Goal: Information Seeking & Learning: Find specific page/section

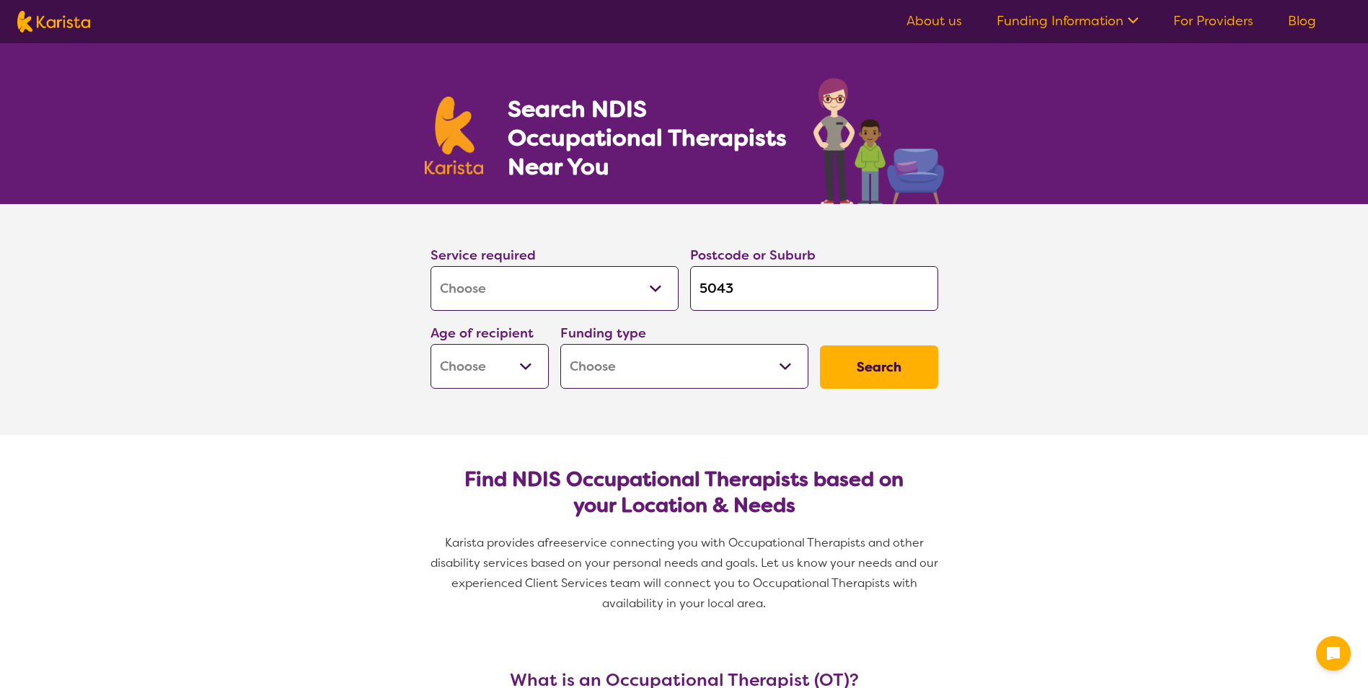
select select "[MEDICAL_DATA]"
select select "EC"
click at [430, 344] on select "Early Childhood - 0 to 9 Child - 10 to 11 Adolescent - 12 to 17 Adult - 18 to 6…" at bounding box center [489, 366] width 118 height 45
select select "EC"
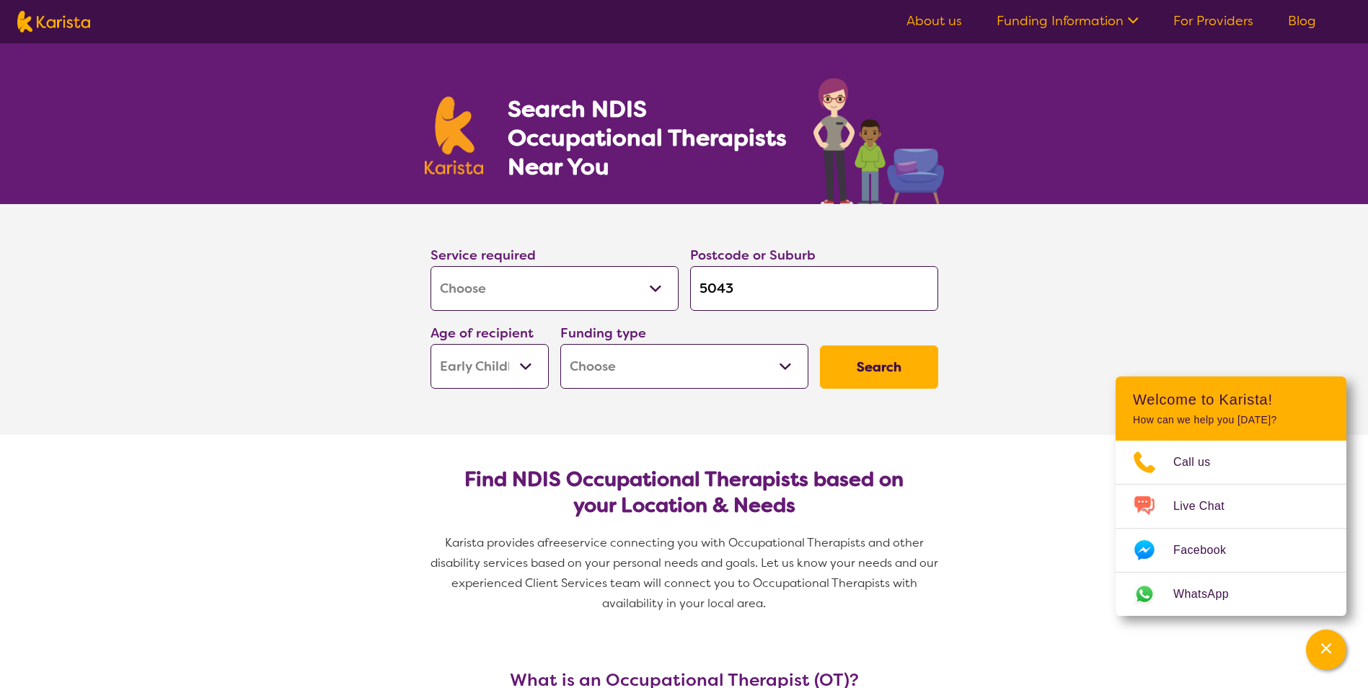
click at [686, 368] on select "Home Care Package (HCP) National Disability Insurance Scheme (NDIS) I don't know" at bounding box center [684, 366] width 248 height 45
select select "NDIS"
click at [560, 344] on select "Home Care Package (HCP) National Disability Insurance Scheme (NDIS) I don't know" at bounding box center [684, 366] width 248 height 45
select select "NDIS"
click at [878, 355] on button "Search" at bounding box center [879, 366] width 118 height 43
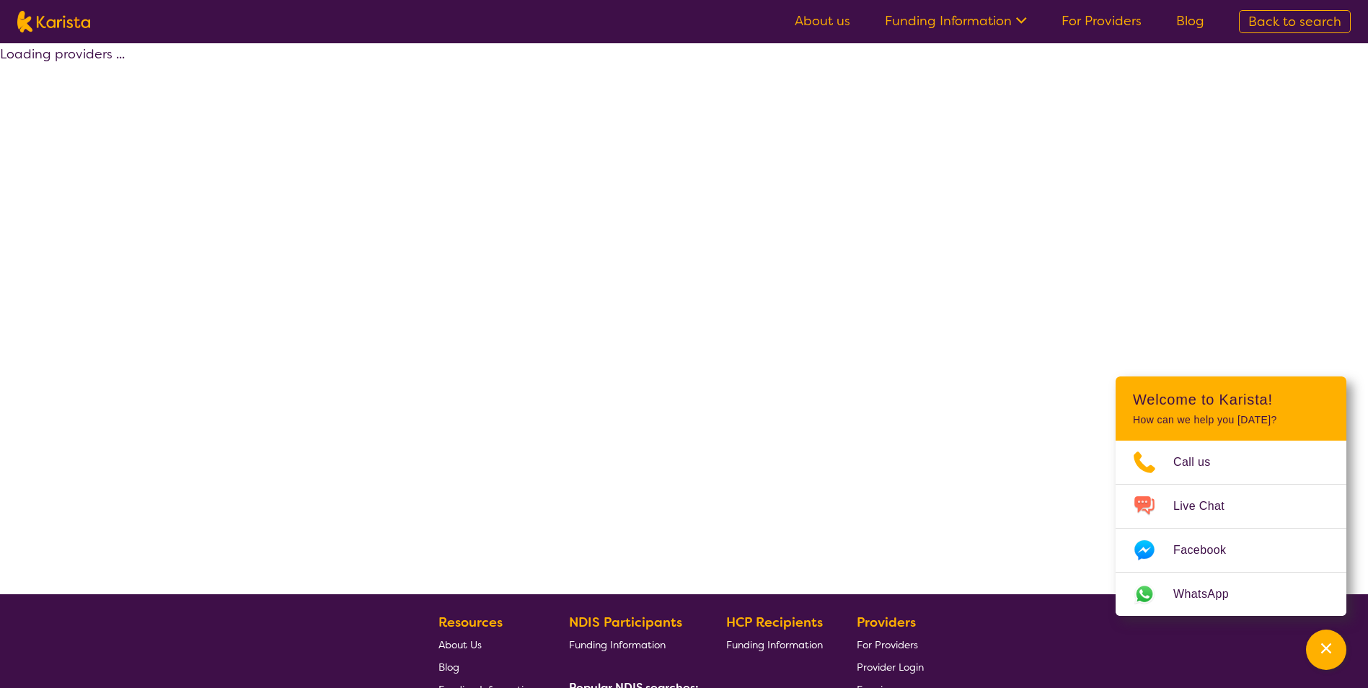
select select "by_score"
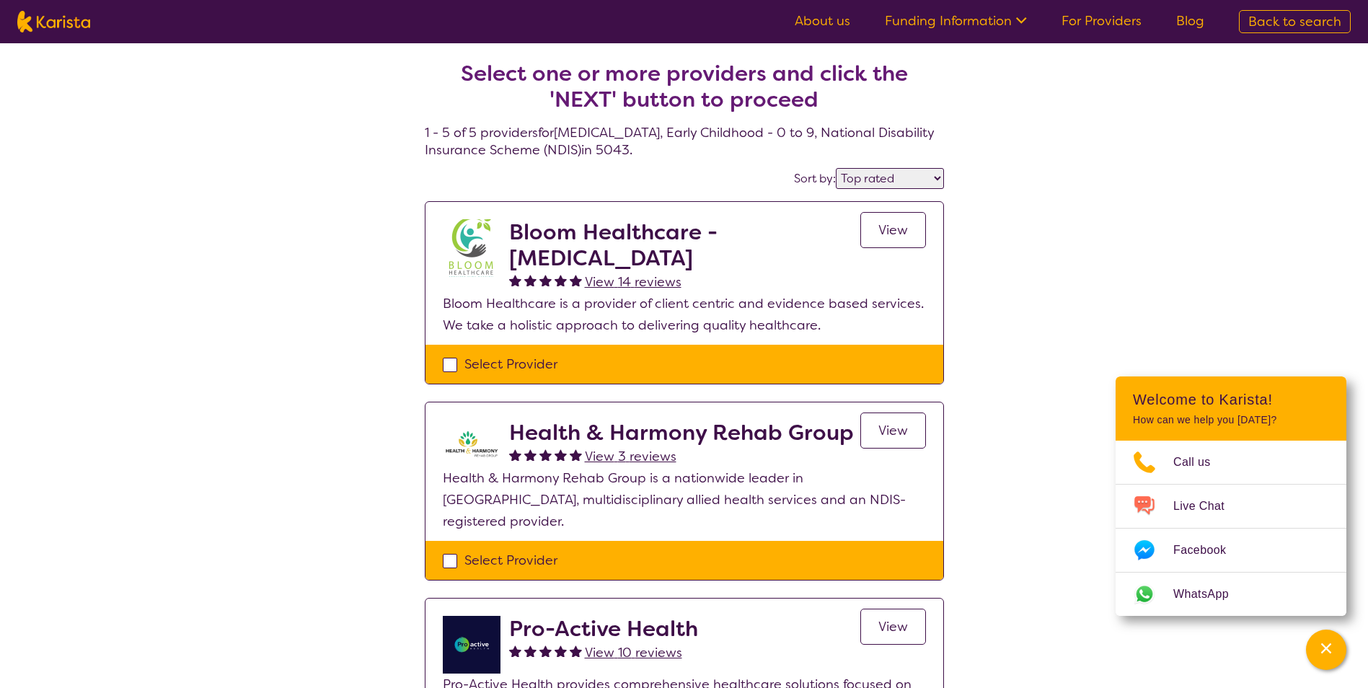
click at [869, 234] on link "View" at bounding box center [893, 230] width 66 height 36
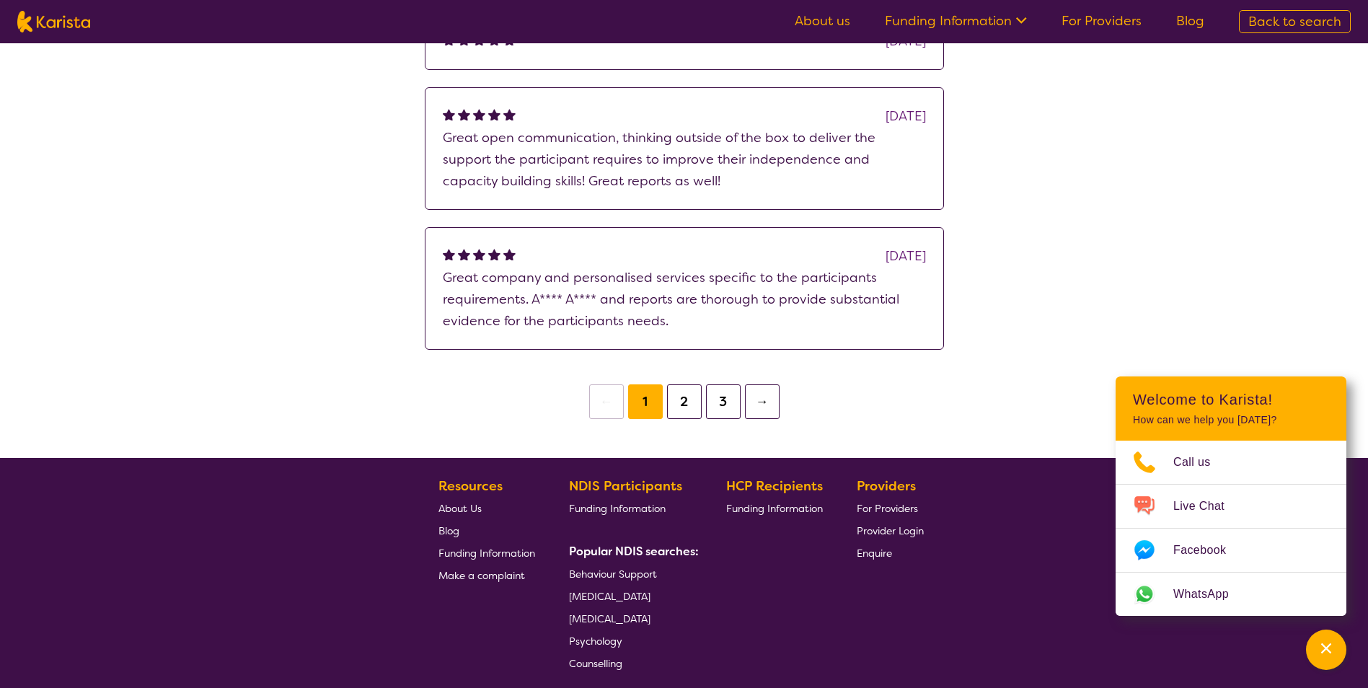
scroll to position [1286, 0]
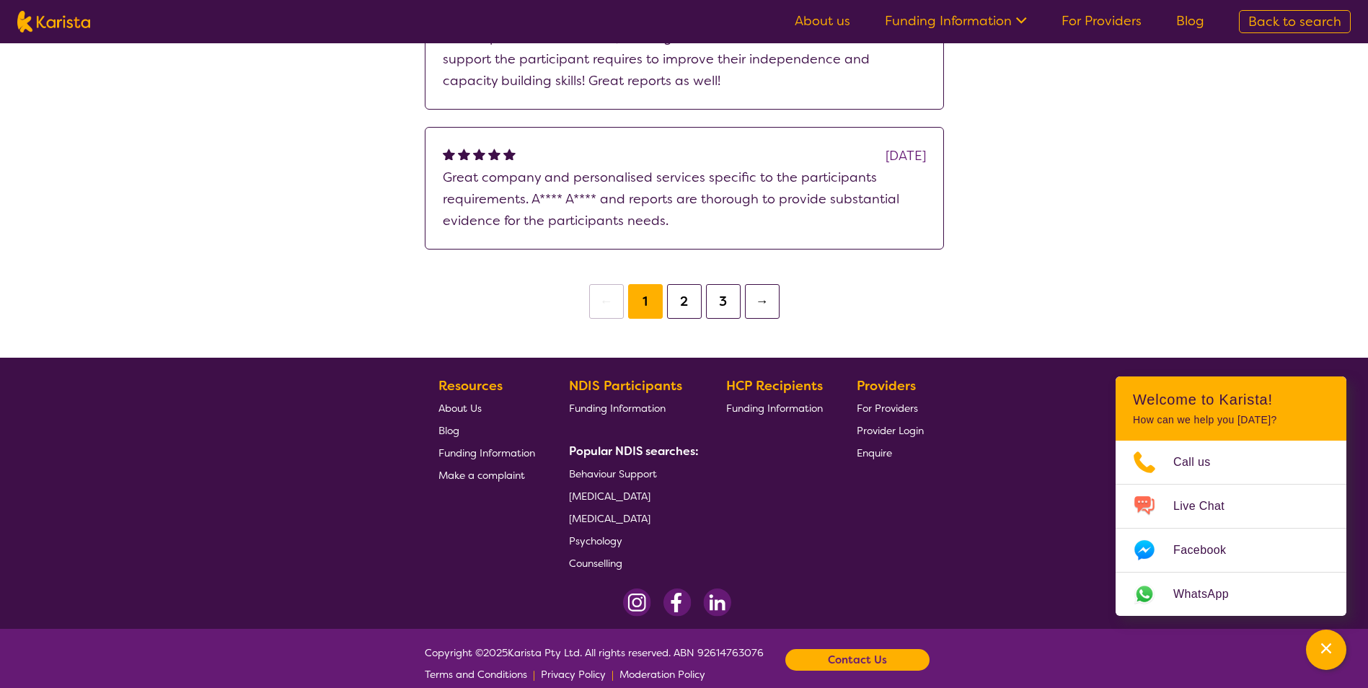
click at [461, 402] on span "About Us" at bounding box center [459, 408] width 43 height 13
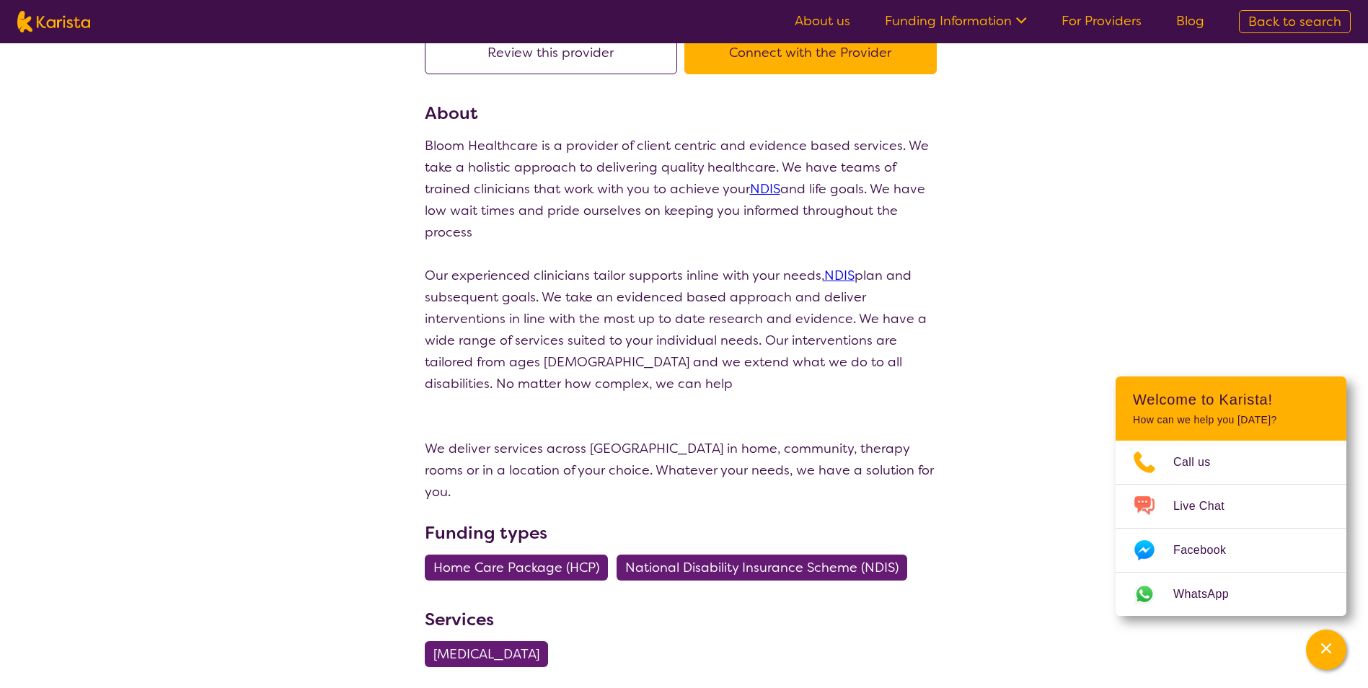
scroll to position [0, 0]
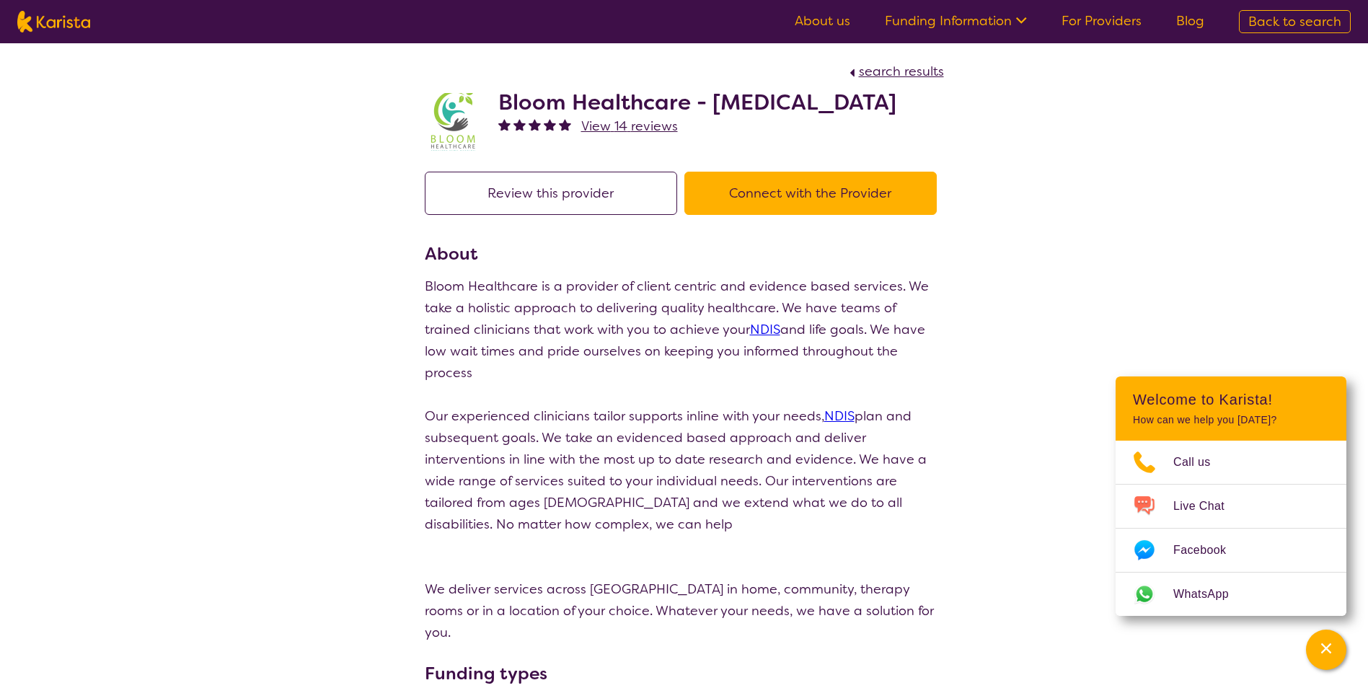
select select "by_score"
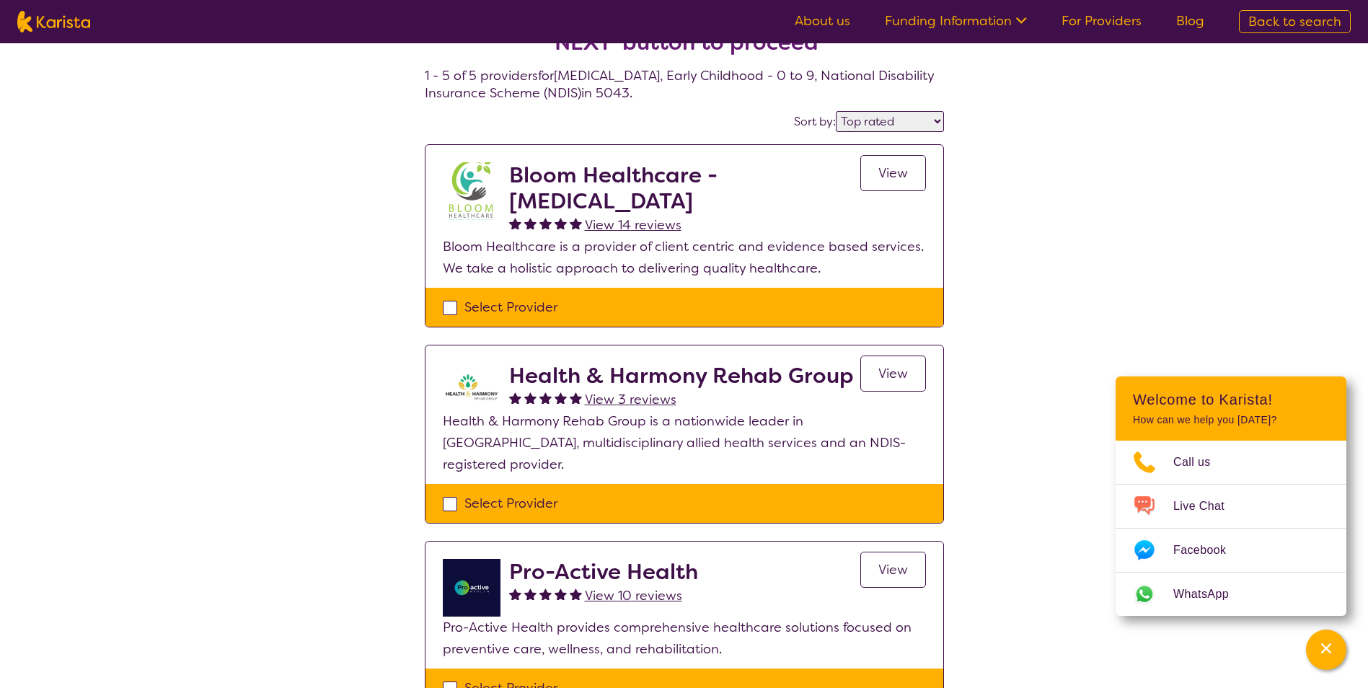
scroll to position [144, 0]
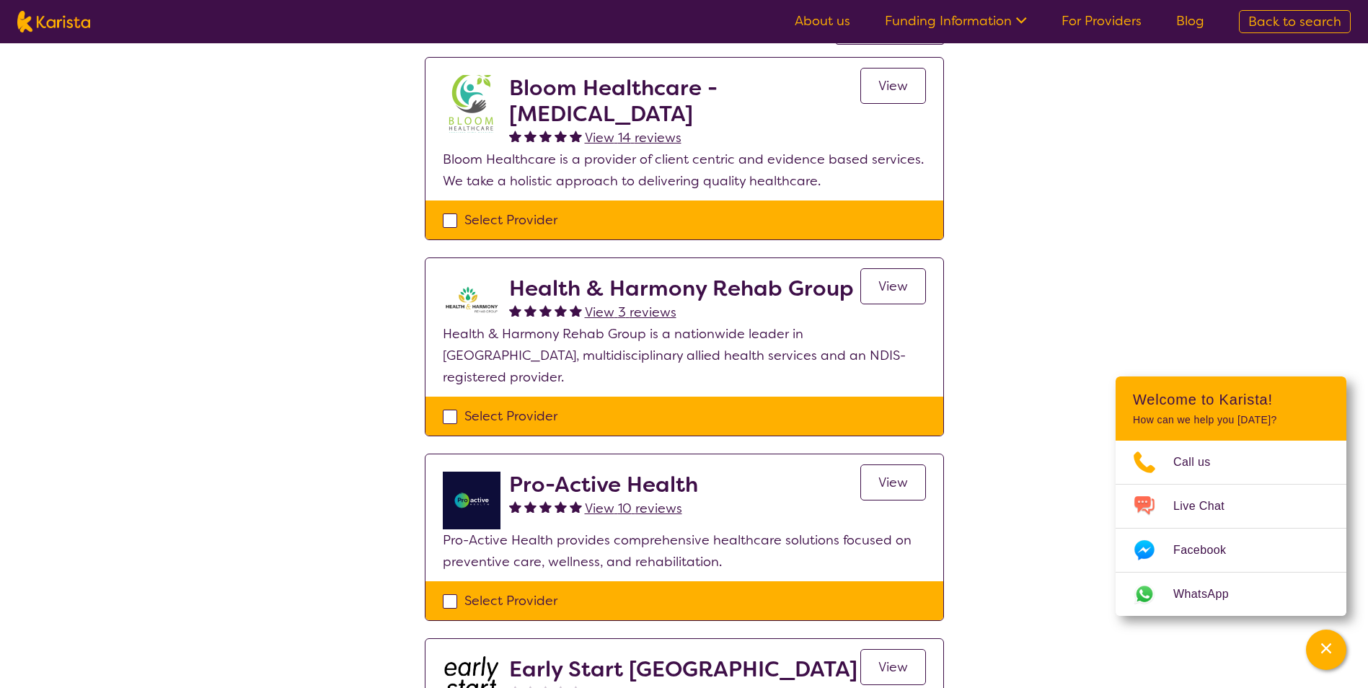
click at [446, 217] on div "Select Provider" at bounding box center [684, 220] width 483 height 22
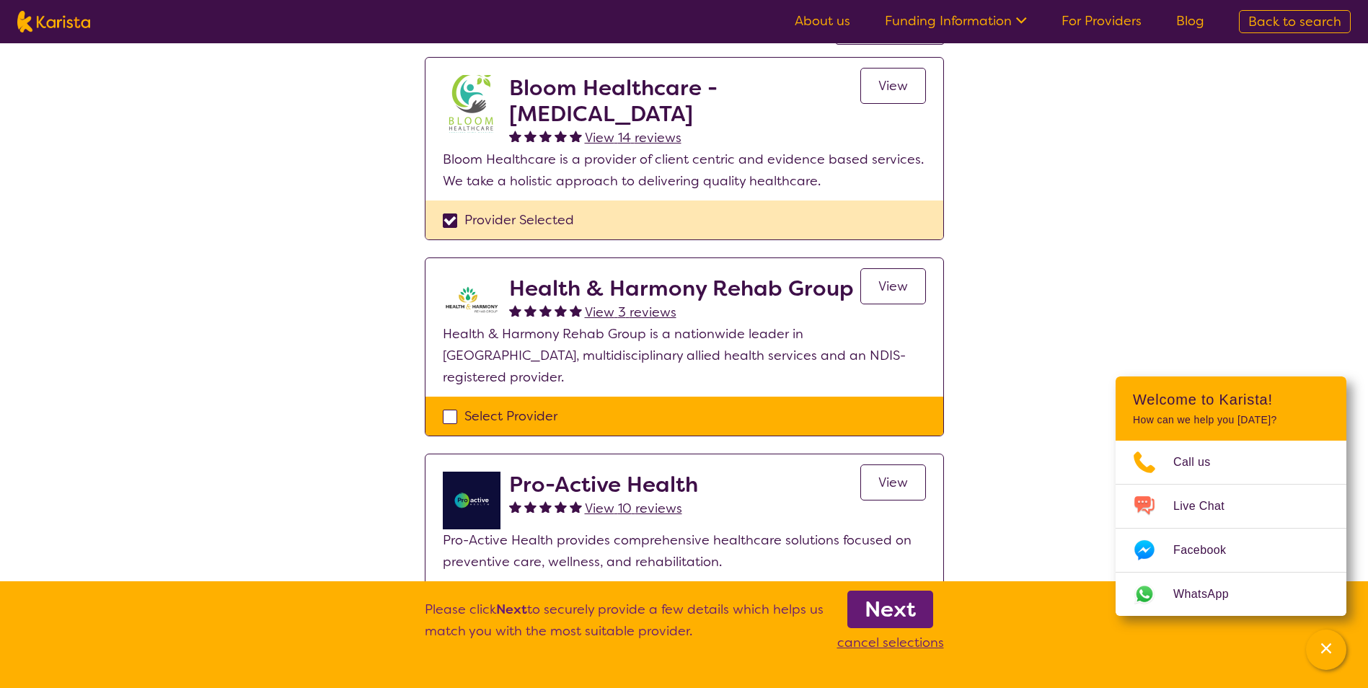
click at [446, 217] on div "Provider Selected" at bounding box center [684, 220] width 483 height 22
checkbox input "false"
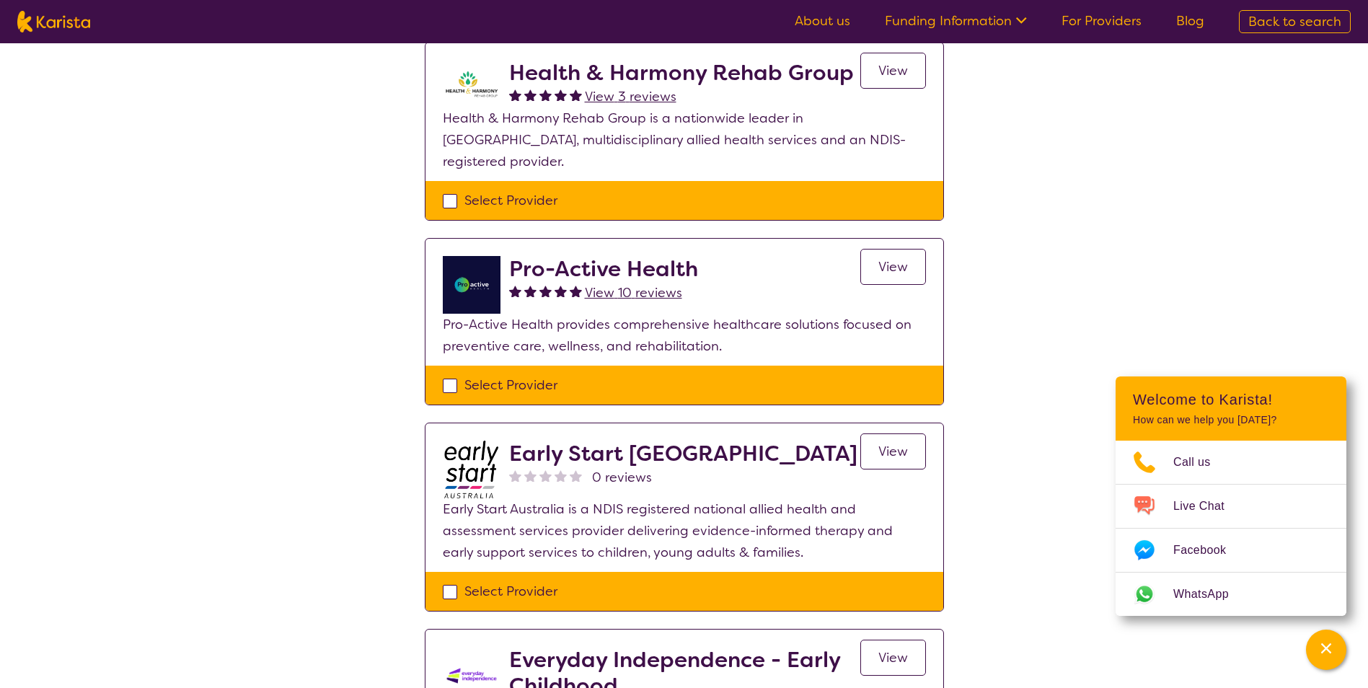
scroll to position [361, 0]
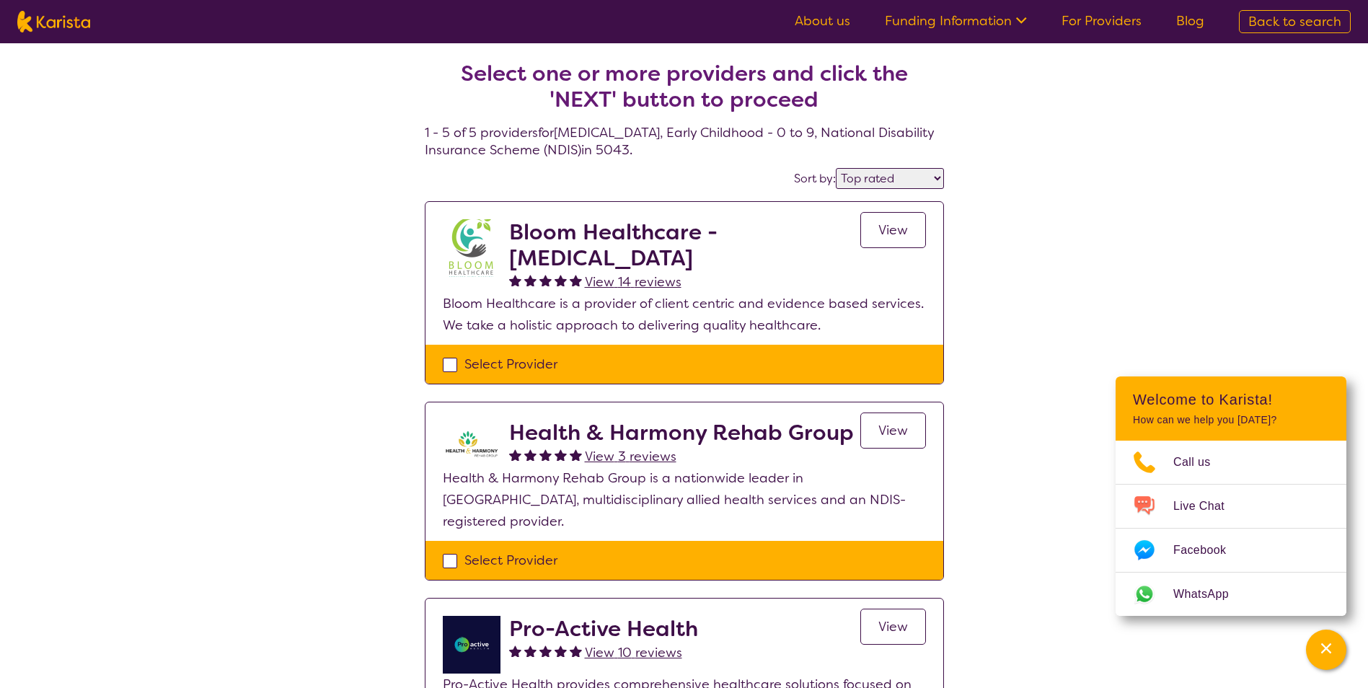
select select "[MEDICAL_DATA]"
select select "EC"
select select "NDIS"
select select "[MEDICAL_DATA]"
select select "EC"
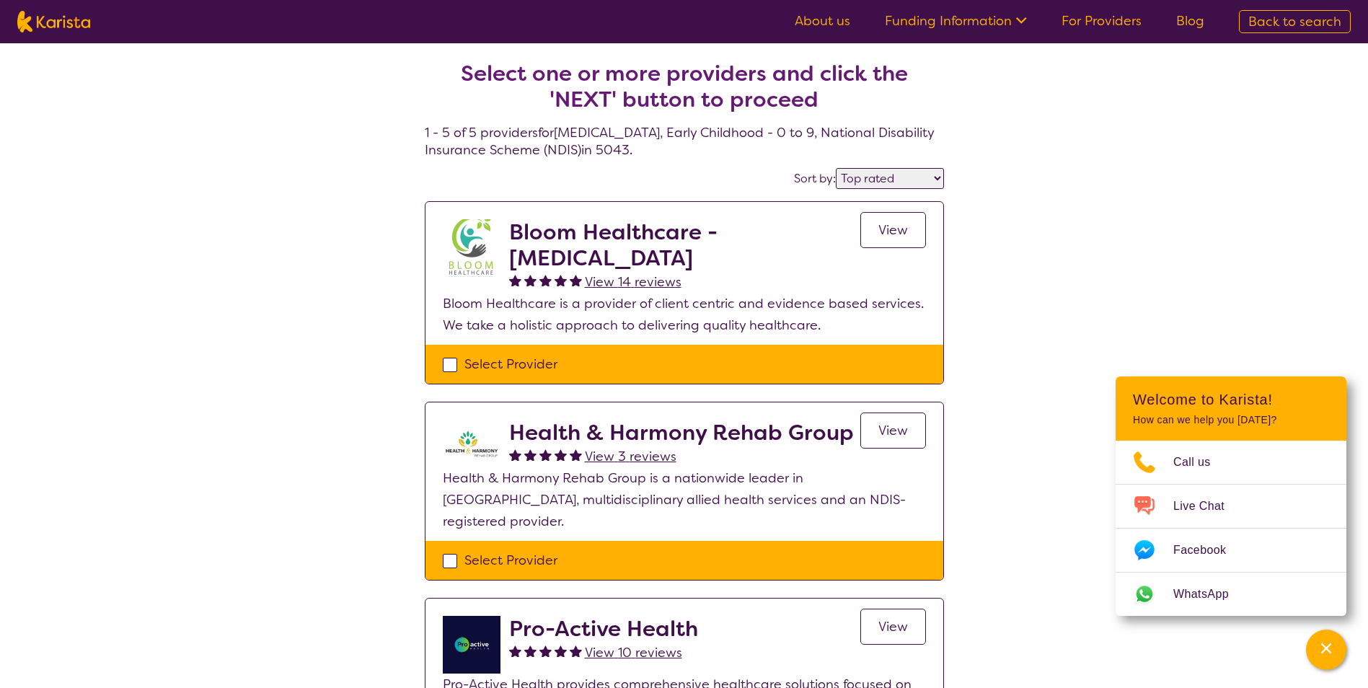
select select "NDIS"
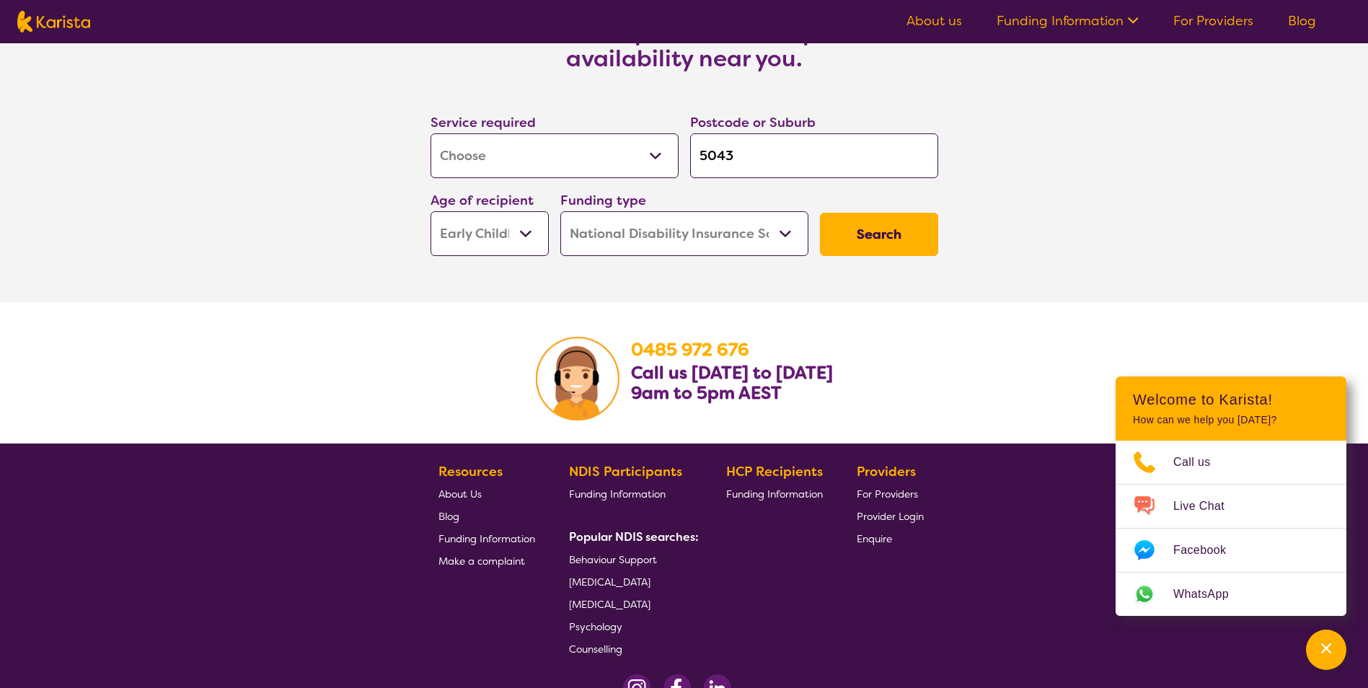
scroll to position [2235, 0]
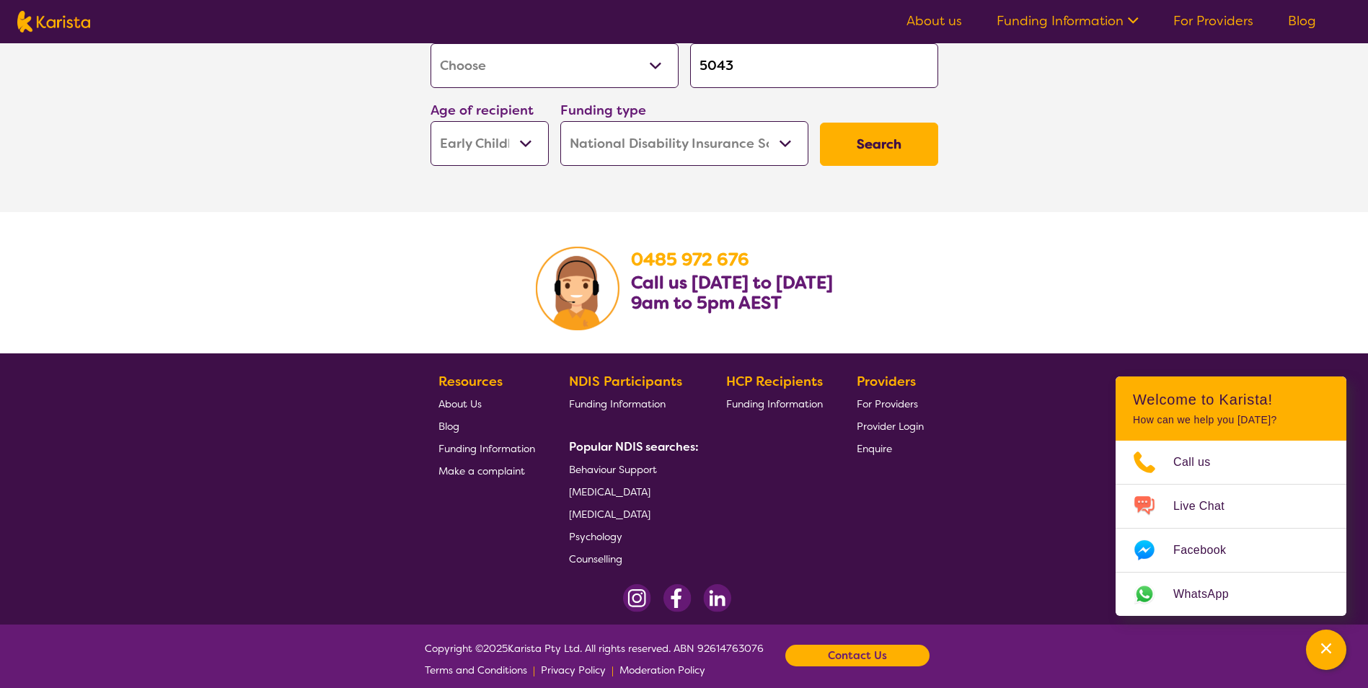
click at [897, 147] on button "Search" at bounding box center [879, 144] width 118 height 43
select select "by_score"
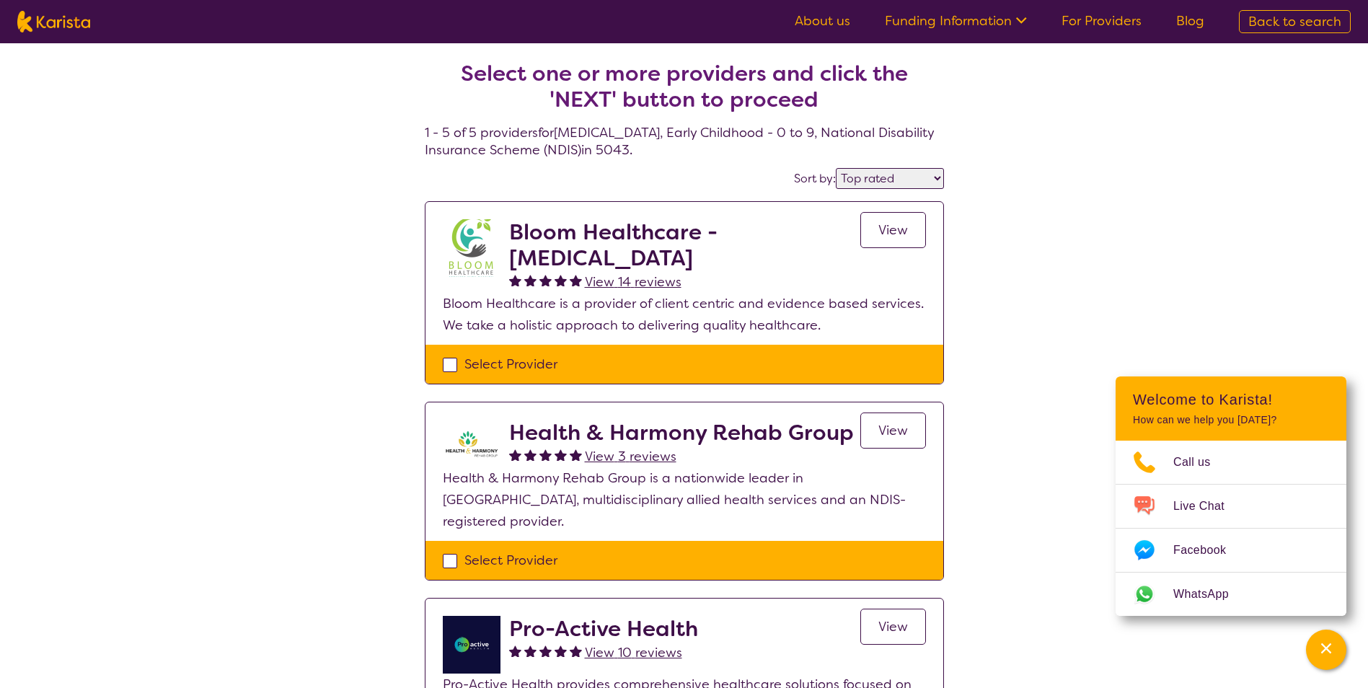
select select "[MEDICAL_DATA]"
select select "EC"
select select "NDIS"
select select "[MEDICAL_DATA]"
select select "EC"
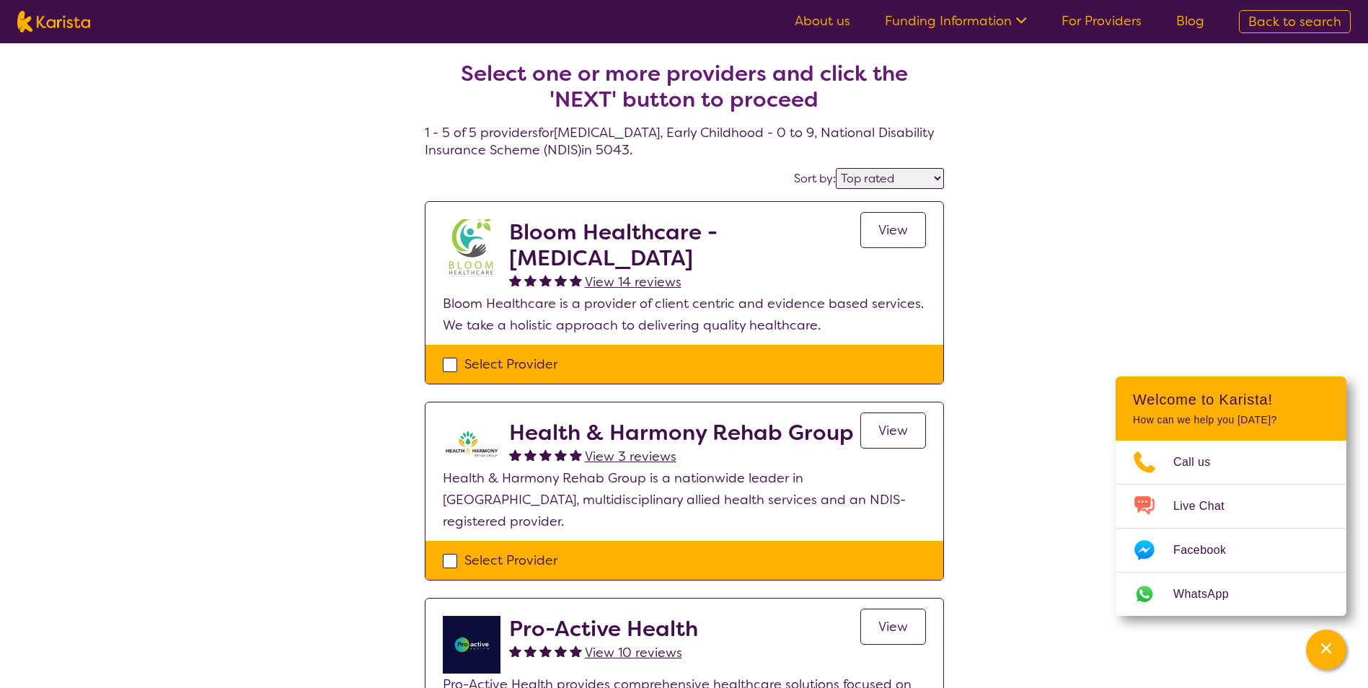
select select "NDIS"
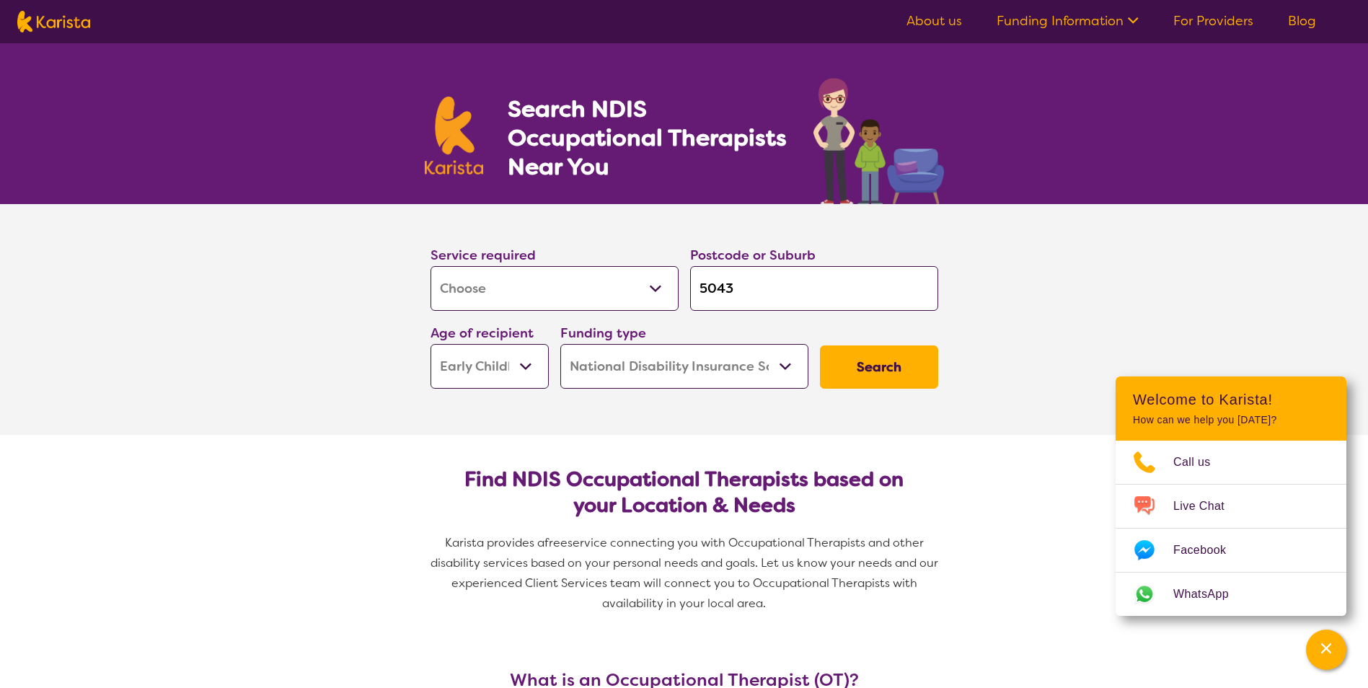
scroll to position [2235, 0]
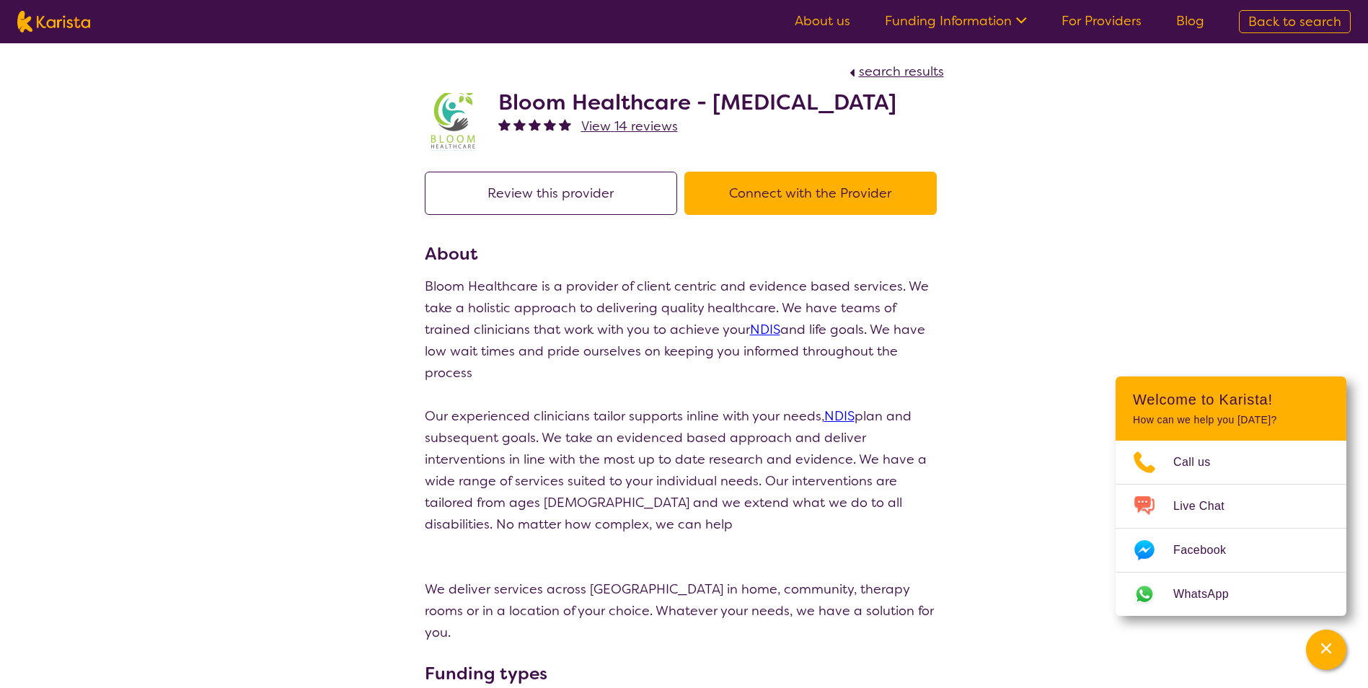
click at [524, 215] on button "Review this provider" at bounding box center [551, 193] width 252 height 43
